Goal: Complete application form

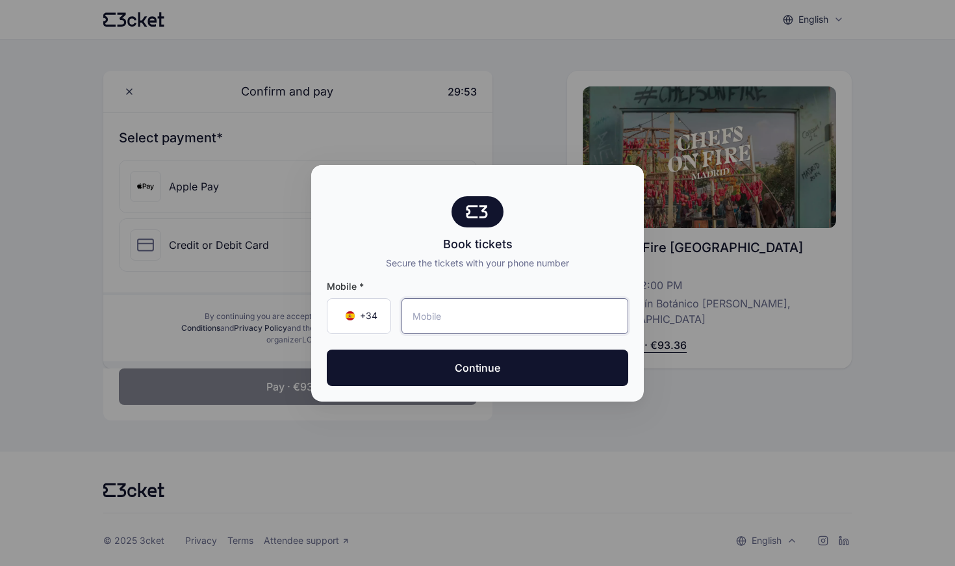
click at [485, 322] on input "tel" at bounding box center [515, 316] width 227 height 36
type input "653 08 28 29"
click at [478, 367] on button "Continue" at bounding box center [478, 368] width 302 height 36
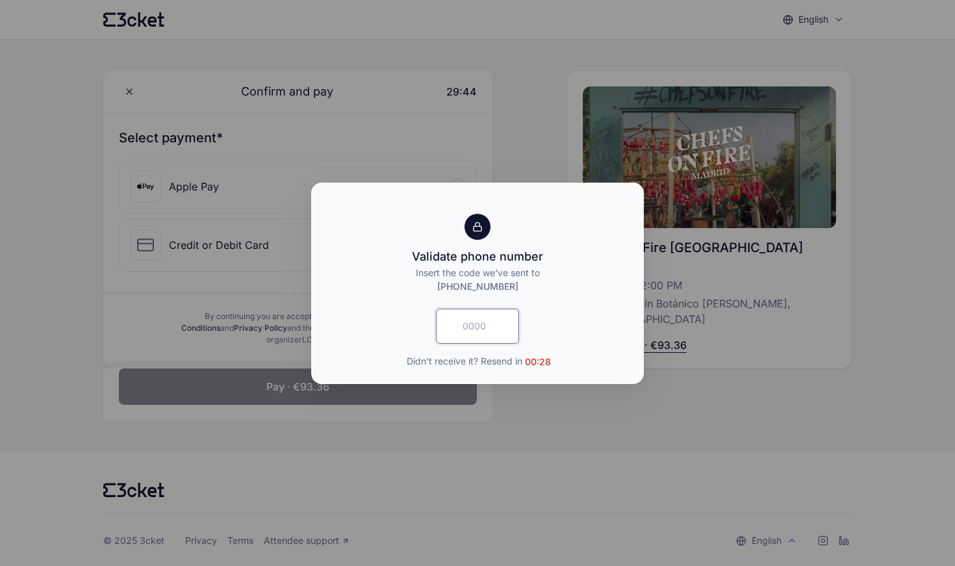
click at [473, 324] on input "text" at bounding box center [477, 326] width 83 height 35
type input "5734"
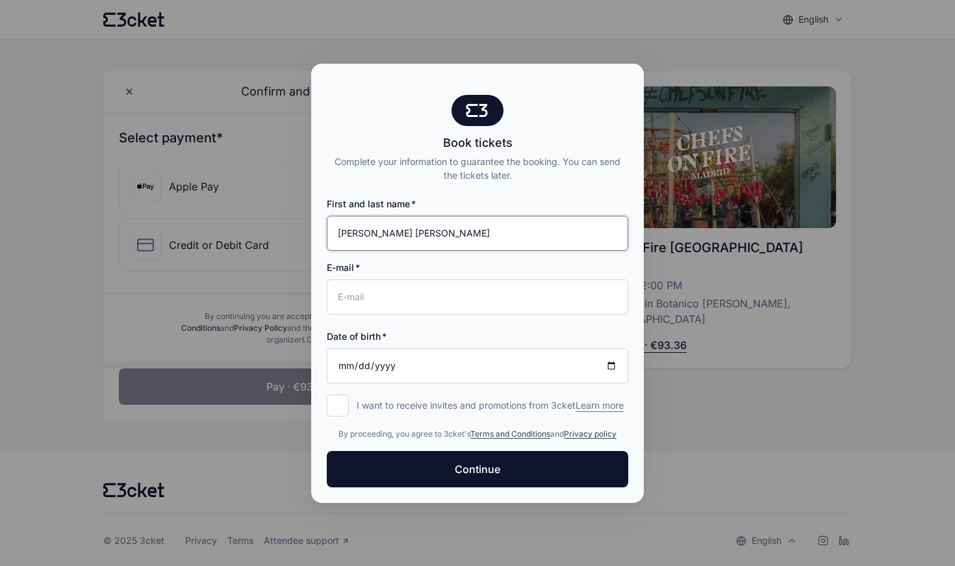
type input "[PERSON_NAME] [PERSON_NAME]"
type input "[PERSON_NAME]"
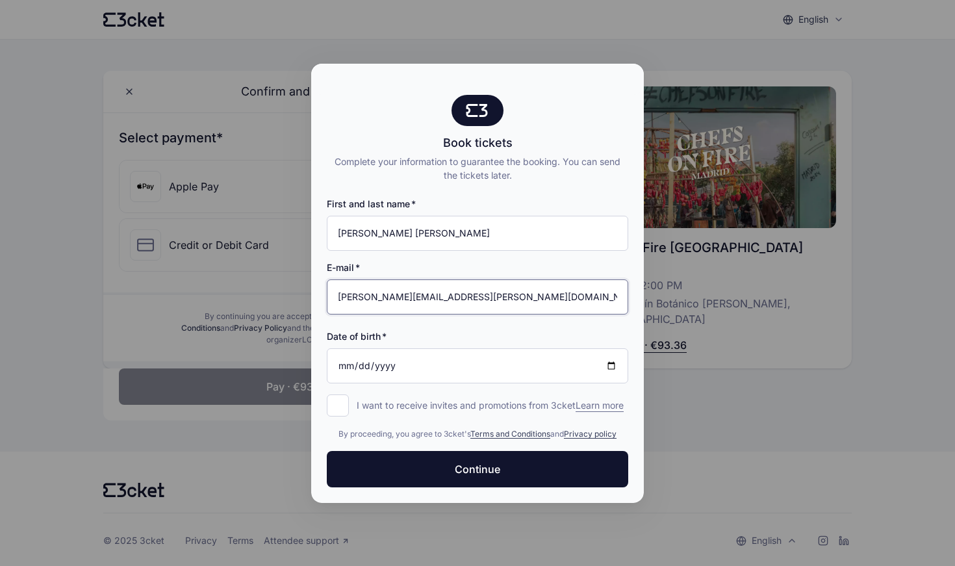
type input "[PERSON_NAME][EMAIL_ADDRESS][PERSON_NAME][DOMAIN_NAME]"
click at [387, 362] on input "Date of birth" at bounding box center [478, 365] width 302 height 35
click at [345, 355] on input "[DATE]" at bounding box center [478, 365] width 302 height 35
type input "[DATE]"
click at [346, 359] on input "[DATE]" at bounding box center [478, 365] width 302 height 35
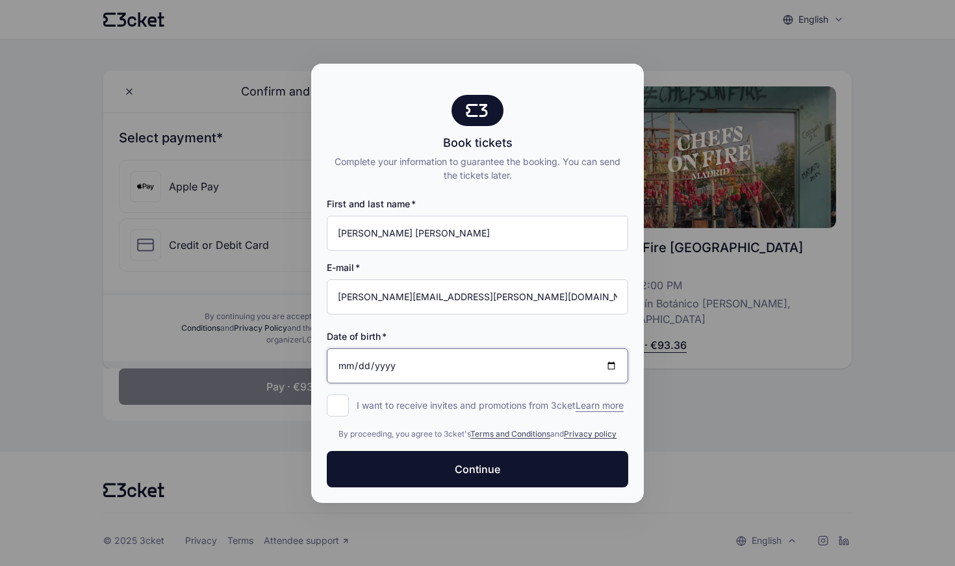
click at [361, 357] on input "[DATE]" at bounding box center [478, 365] width 302 height 35
click at [387, 361] on input "[DATE]" at bounding box center [478, 365] width 302 height 35
type input "0088-12-03"
click at [378, 359] on input "0088-12-03" at bounding box center [478, 365] width 302 height 35
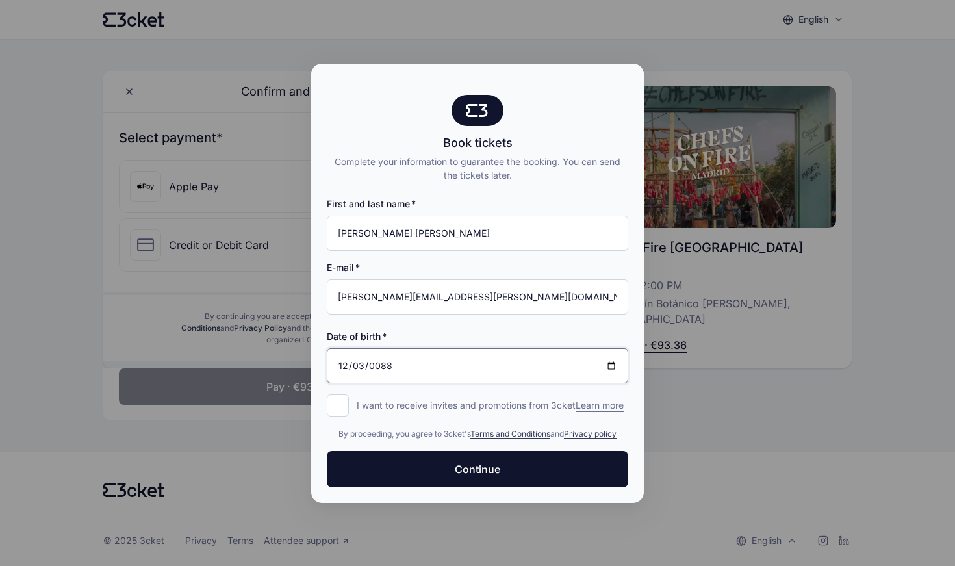
click at [383, 359] on input "0088-12-03" at bounding box center [478, 365] width 302 height 35
click at [387, 360] on input "0088-12-03" at bounding box center [478, 365] width 302 height 35
click at [344, 363] on input "[DATE]" at bounding box center [478, 365] width 302 height 35
click at [378, 361] on input "[DATE]" at bounding box center [478, 365] width 302 height 35
click at [345, 362] on input "[DATE]" at bounding box center [478, 365] width 302 height 35
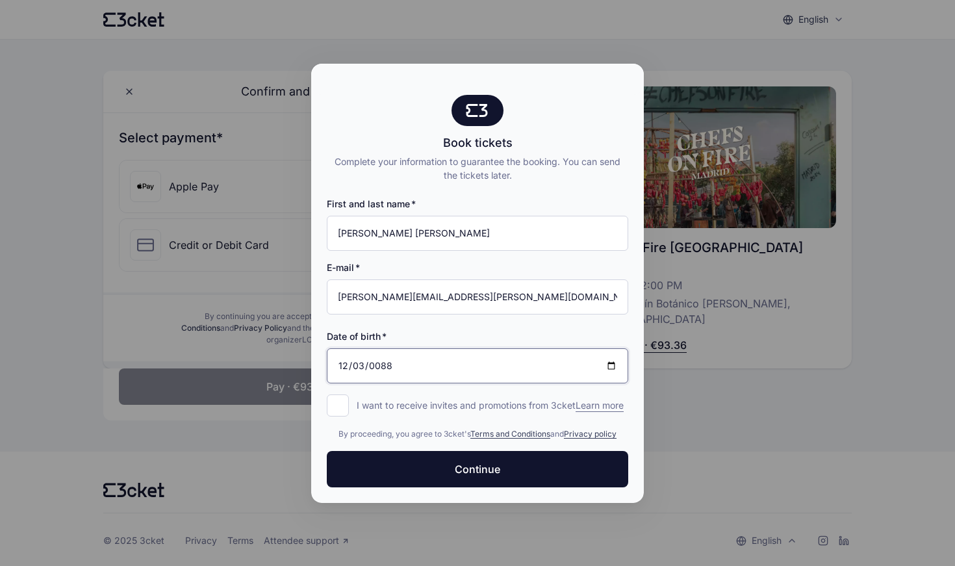
type input "[DATE]"
click at [436, 390] on div "First and last name [PERSON_NAME] [PERSON_NAME] E-mail [PERSON_NAME][EMAIL_ADDR…" at bounding box center [478, 297] width 302 height 230
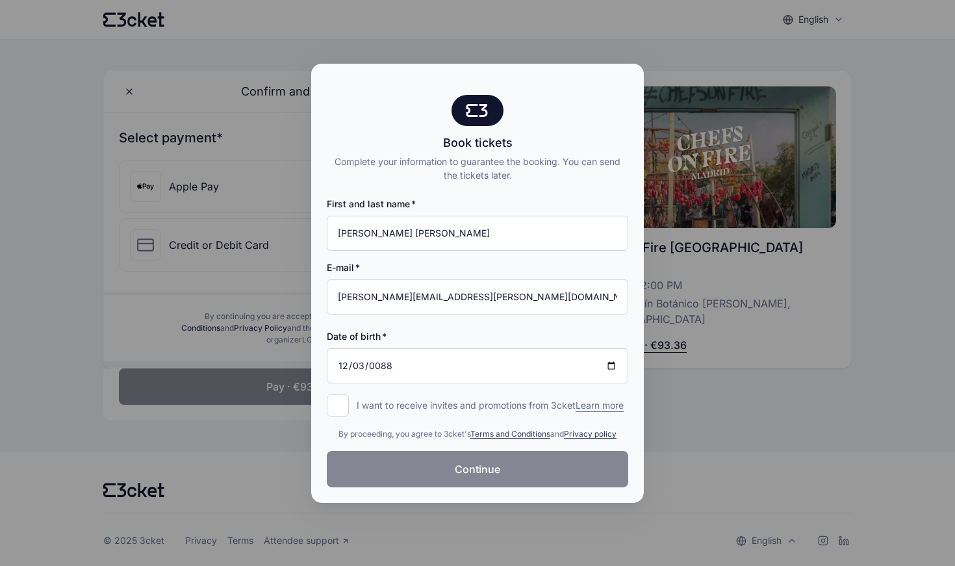
click at [468, 477] on span "Continue" at bounding box center [477, 469] width 45 height 16
